Goal: Task Accomplishment & Management: Use online tool/utility

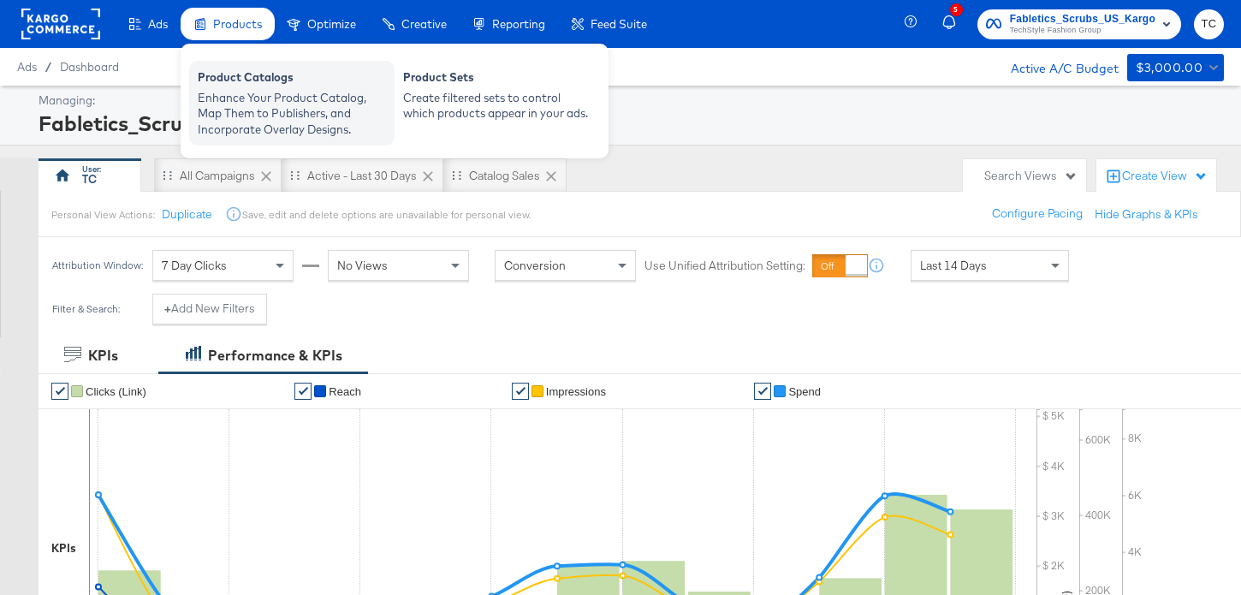
click at [270, 101] on div "Enhance Your Product Catalog, Map Them to Publishers, and Incorporate Overlay D…" at bounding box center [292, 114] width 188 height 48
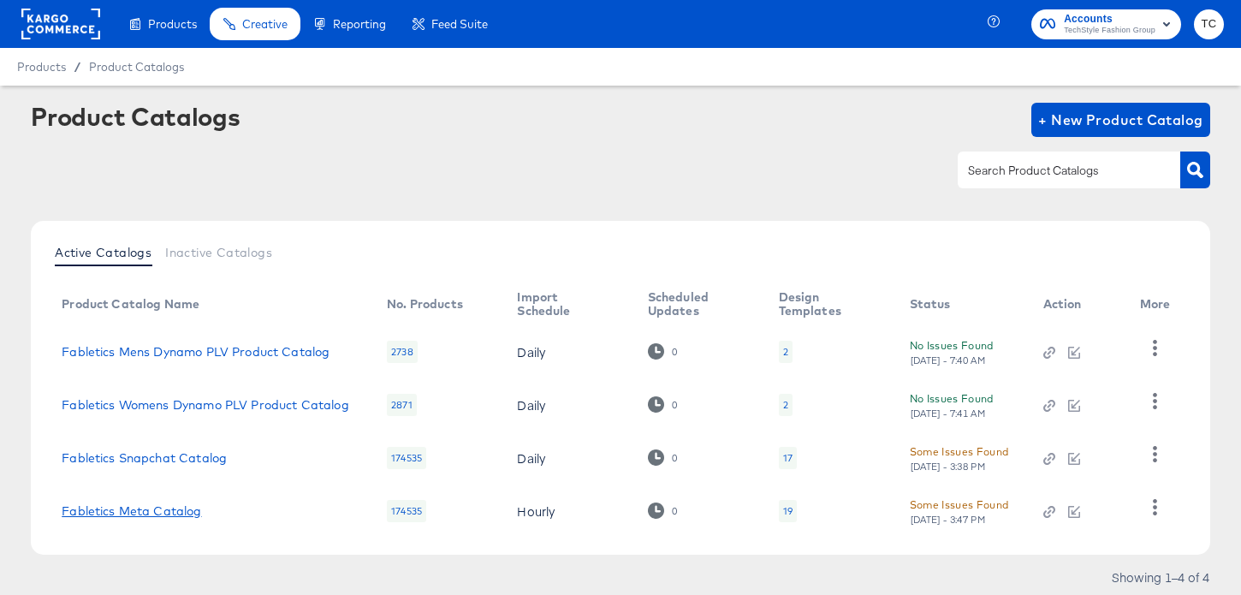
click at [164, 514] on link "Fabletics Meta Catalog" at bounding box center [132, 511] width 140 height 14
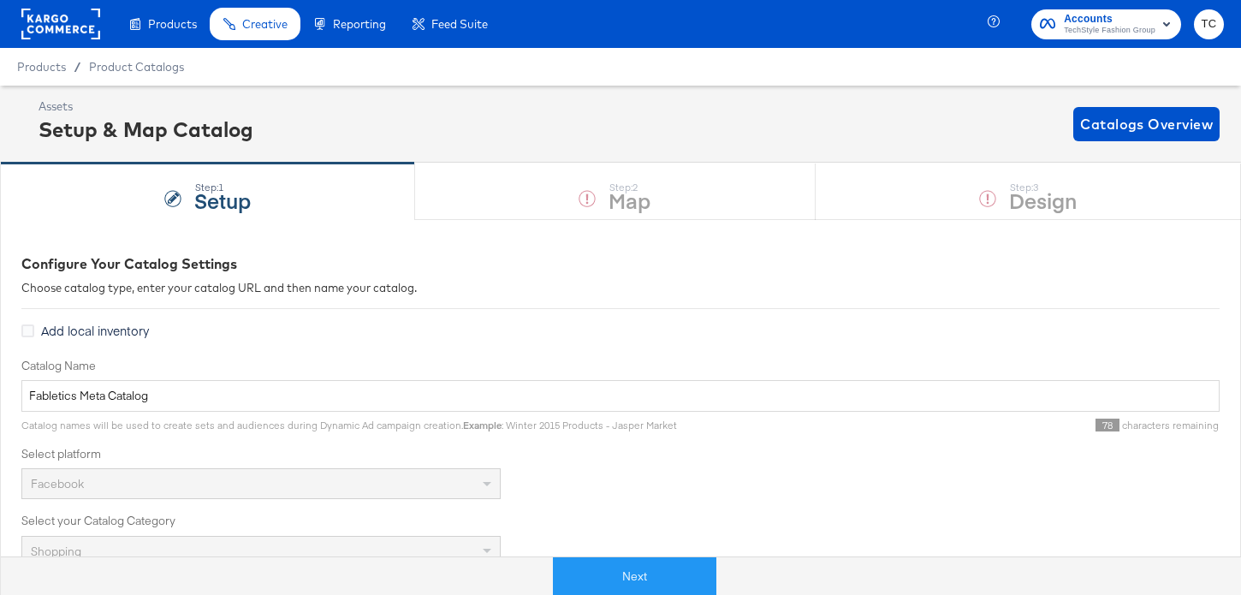
click at [571, 554] on div "Next" at bounding box center [634, 568] width 1241 height 51
click at [585, 568] on button "Next" at bounding box center [634, 576] width 163 height 39
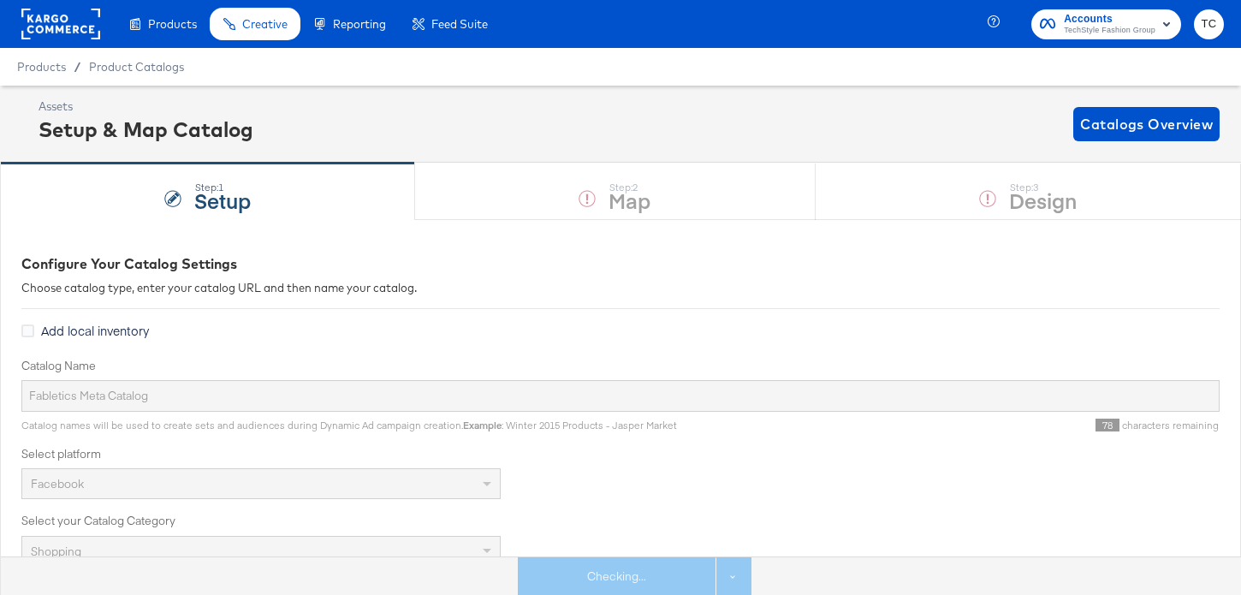
click at [853, 211] on div "Step: 1 Setup Step: 2 Map Step: 3 Design" at bounding box center [620, 191] width 1241 height 56
click at [858, 205] on div "Step: 1 Setup Step: 2 Map Step: 3 Design" at bounding box center [620, 191] width 1241 height 56
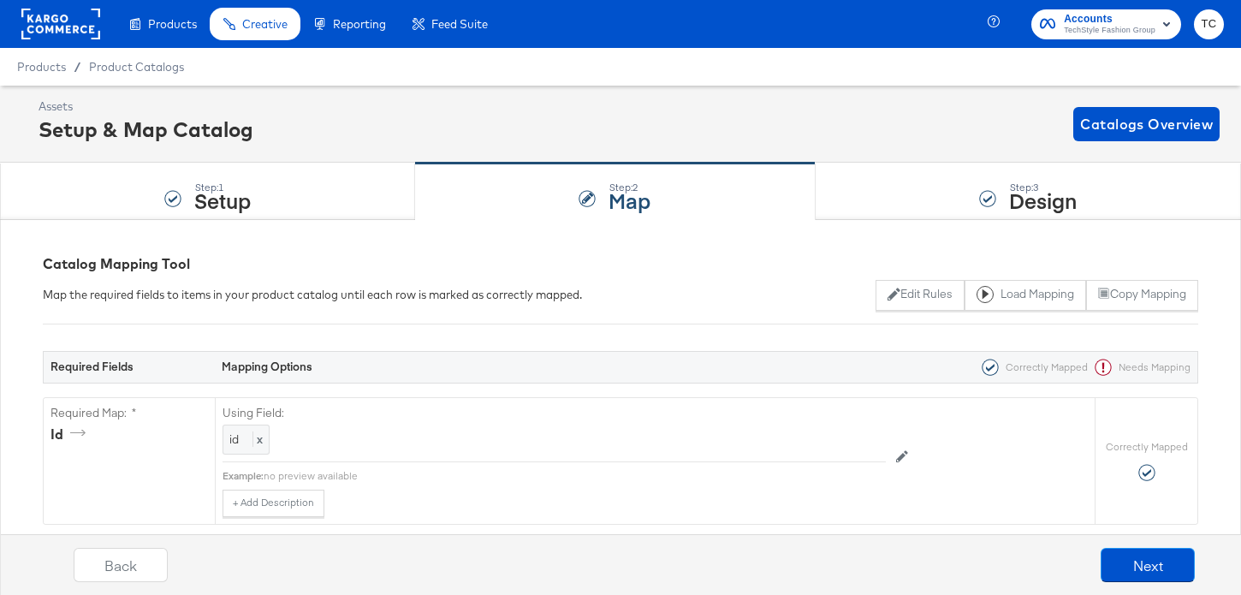
click at [858, 205] on div "Step: 3 Design" at bounding box center [1028, 191] width 425 height 56
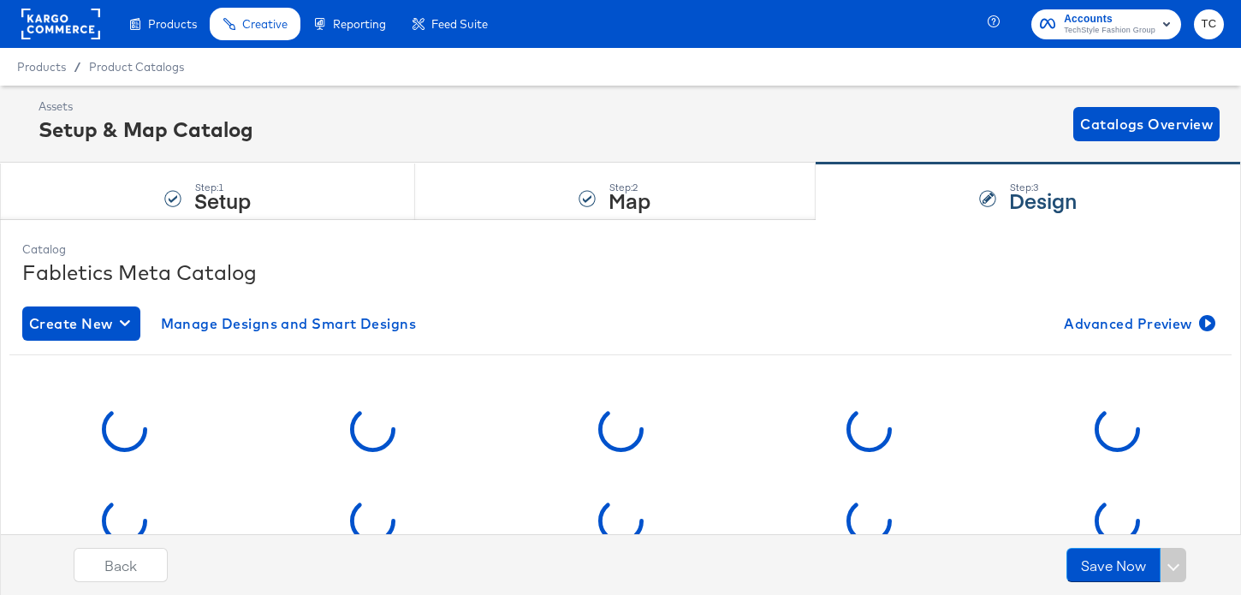
click at [858, 205] on div "Step: 3 Design" at bounding box center [1028, 191] width 425 height 56
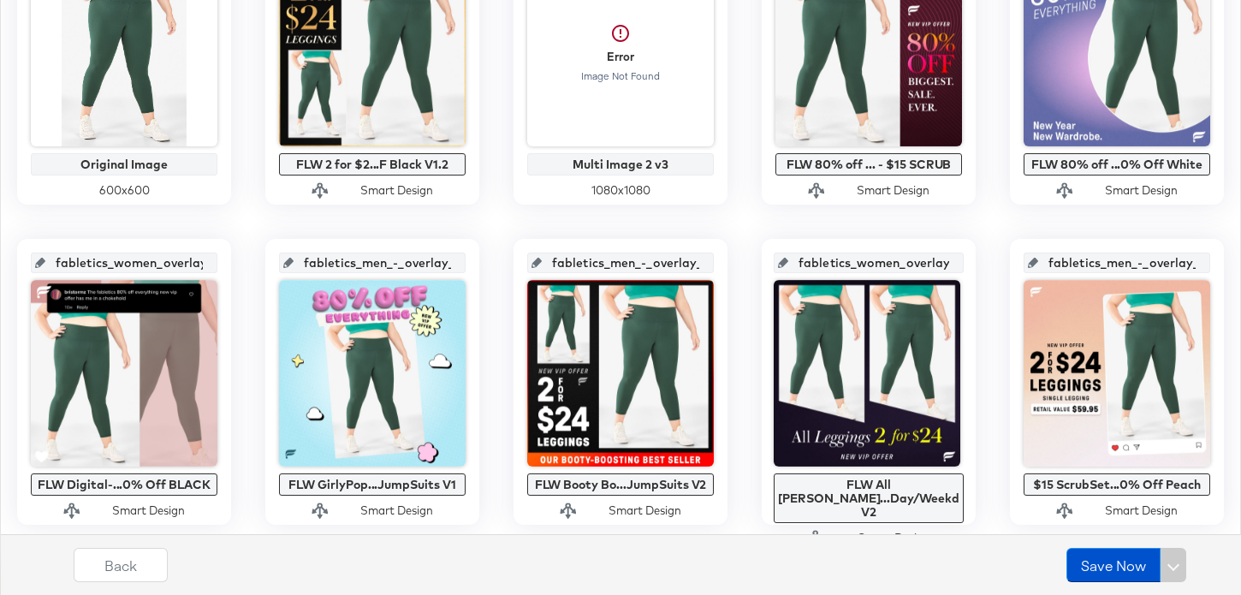
scroll to position [776, 0]
